Goal: Information Seeking & Learning: Understand process/instructions

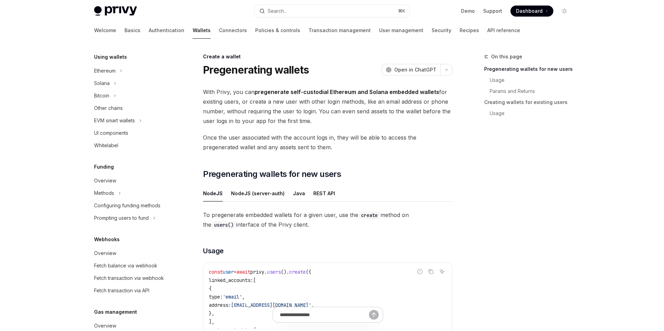
scroll to position [219, 0]
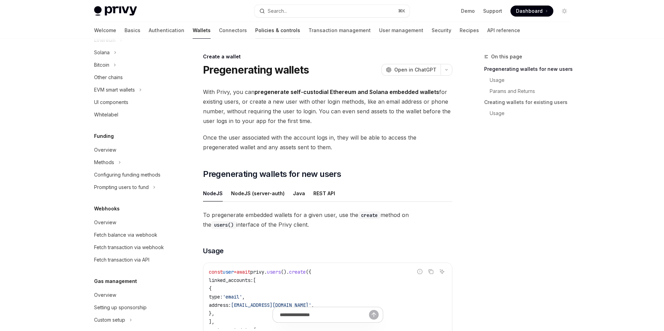
click at [255, 34] on link "Policies & controls" at bounding box center [277, 30] width 45 height 17
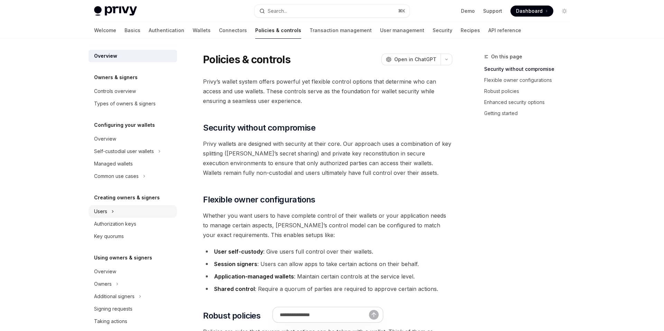
click at [109, 210] on button "Users" at bounding box center [133, 211] width 89 height 12
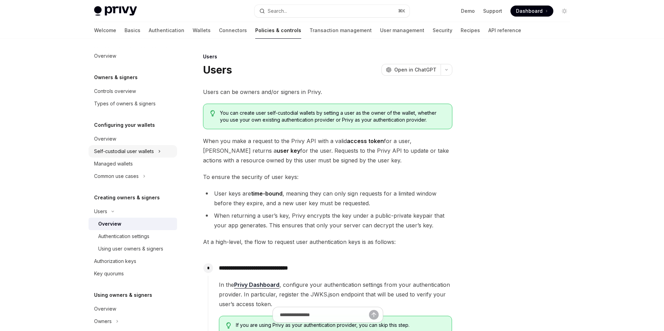
click at [134, 152] on div "Self-custodial user wallets" at bounding box center [124, 151] width 60 height 8
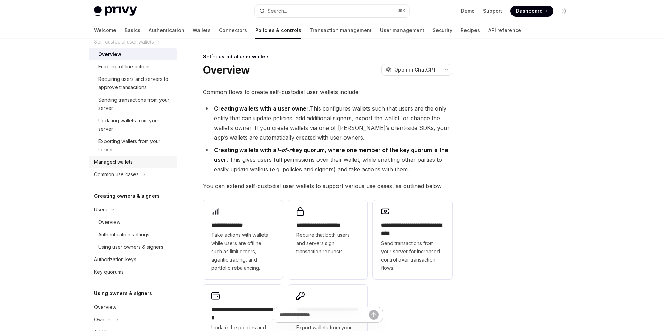
scroll to position [110, 0]
click at [139, 174] on div "Common use cases" at bounding box center [116, 174] width 45 height 8
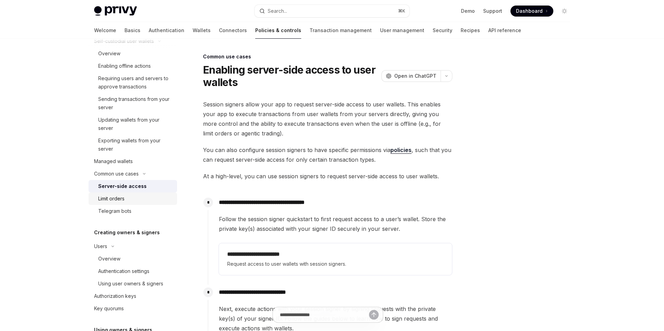
click at [144, 200] on div "Limit orders" at bounding box center [135, 199] width 75 height 8
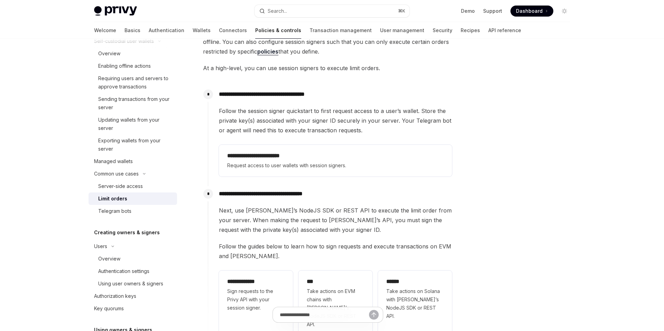
scroll to position [96, 0]
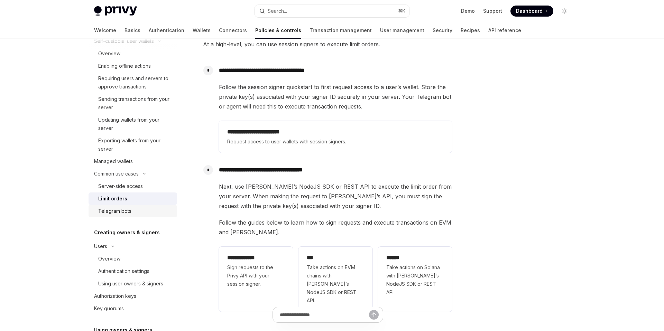
click at [152, 210] on div "Telegram bots" at bounding box center [135, 211] width 75 height 8
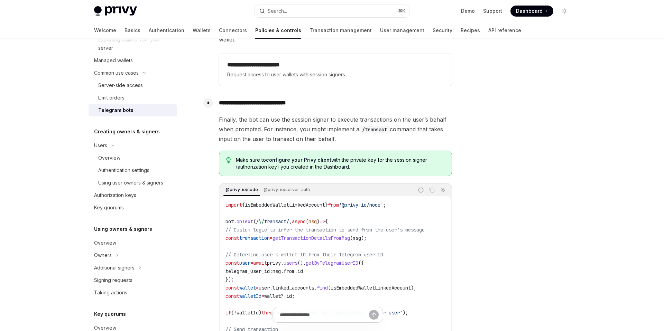
scroll to position [214, 0]
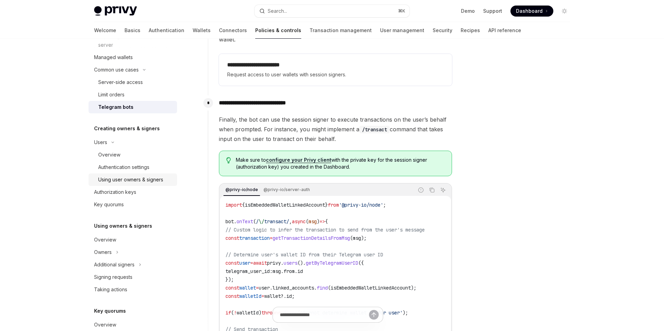
click at [112, 185] on link "Using user owners & signers" at bounding box center [133, 180] width 89 height 12
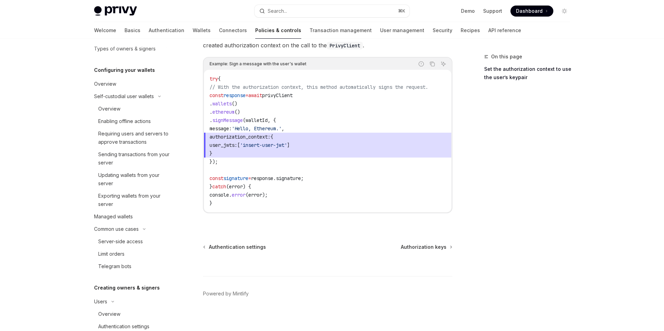
scroll to position [54, 0]
click at [126, 109] on div "Overview" at bounding box center [135, 110] width 75 height 8
type textarea "*"
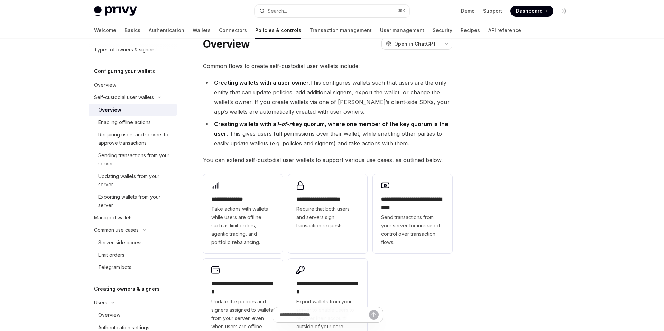
scroll to position [27, 0]
